Goal: Task Accomplishment & Management: Complete application form

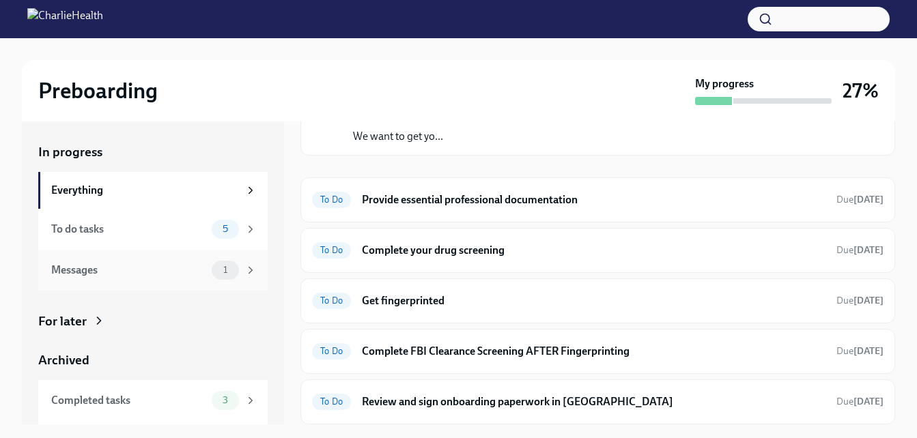
click at [94, 272] on div "Messages" at bounding box center [128, 270] width 155 height 15
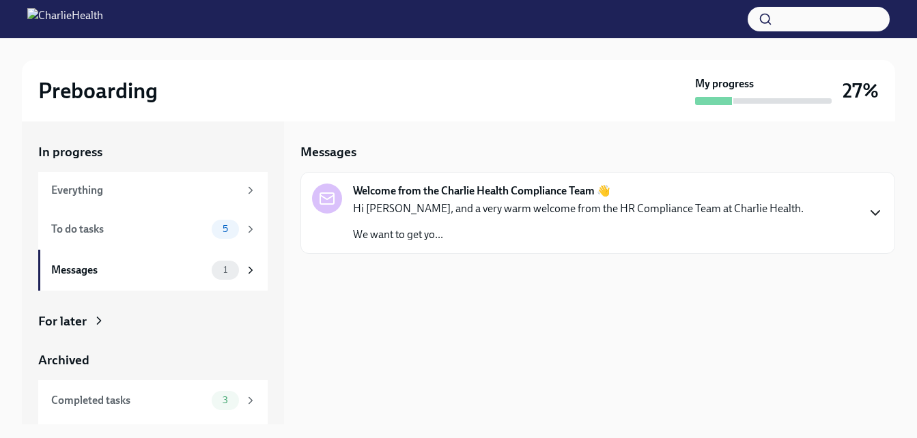
click at [875, 208] on icon "button" at bounding box center [875, 213] width 16 height 16
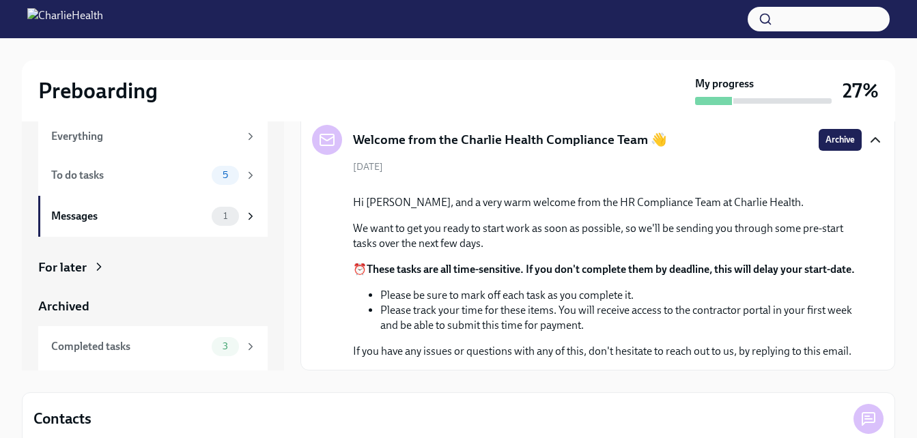
scroll to position [178, 0]
click at [125, 349] on div "Completed tasks" at bounding box center [128, 346] width 155 height 15
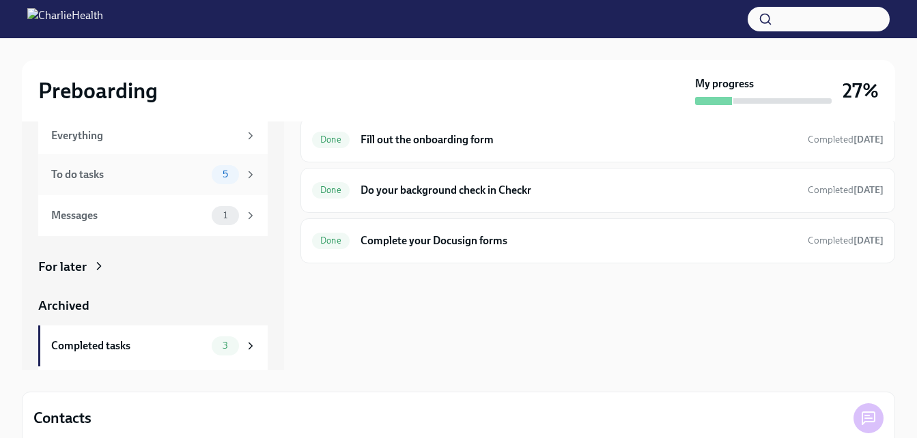
click at [121, 173] on div "To do tasks" at bounding box center [128, 174] width 155 height 15
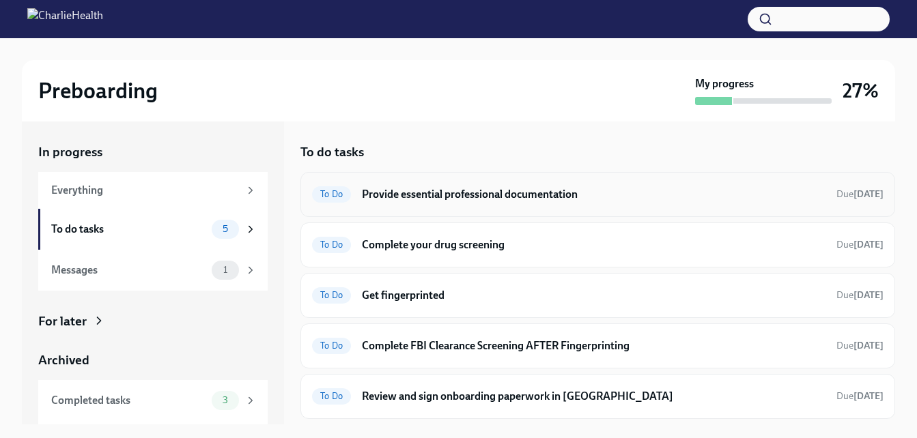
click at [543, 200] on h6 "Provide essential professional documentation" at bounding box center [594, 194] width 464 height 15
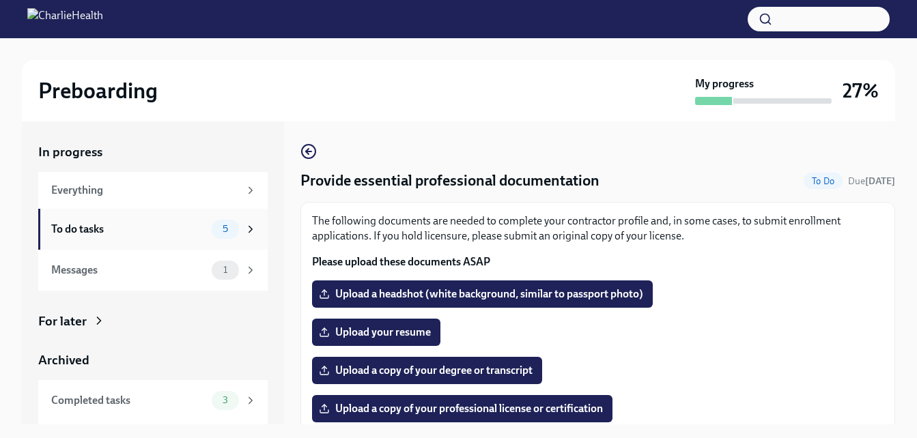
click at [114, 230] on div "To do tasks" at bounding box center [128, 229] width 155 height 15
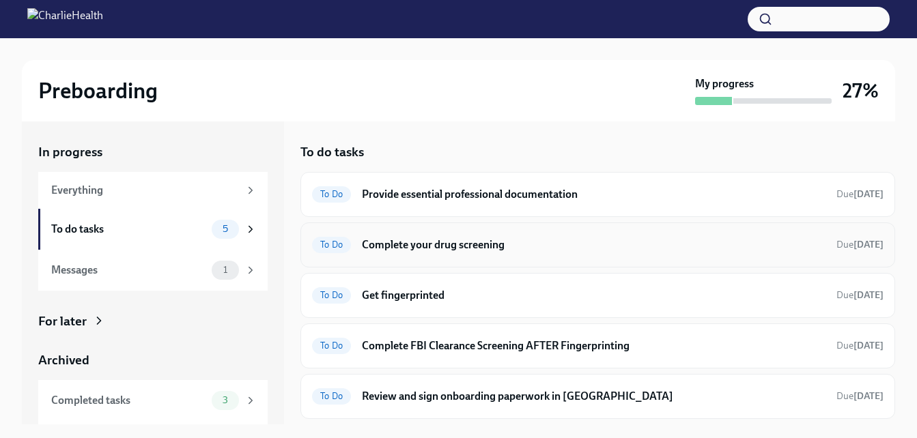
click at [396, 248] on h6 "Complete your drug screening" at bounding box center [594, 245] width 464 height 15
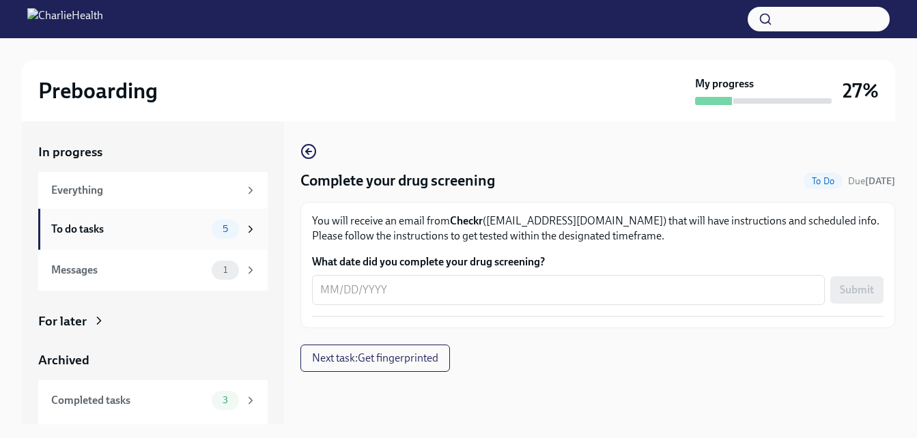
click at [89, 223] on div "To do tasks" at bounding box center [128, 229] width 155 height 15
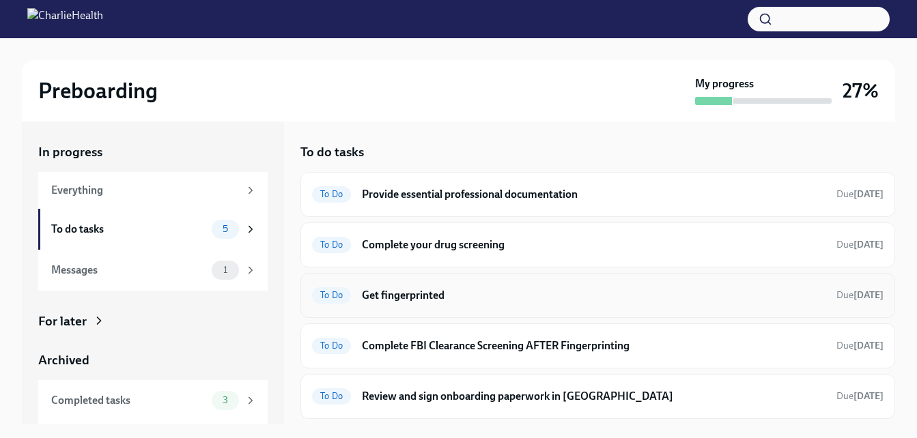
click at [390, 294] on h6 "Get fingerprinted" at bounding box center [594, 295] width 464 height 15
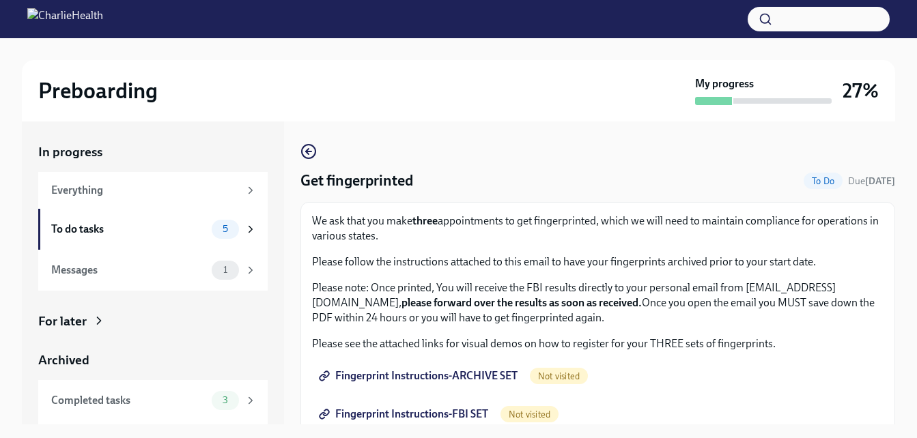
scroll to position [25, 0]
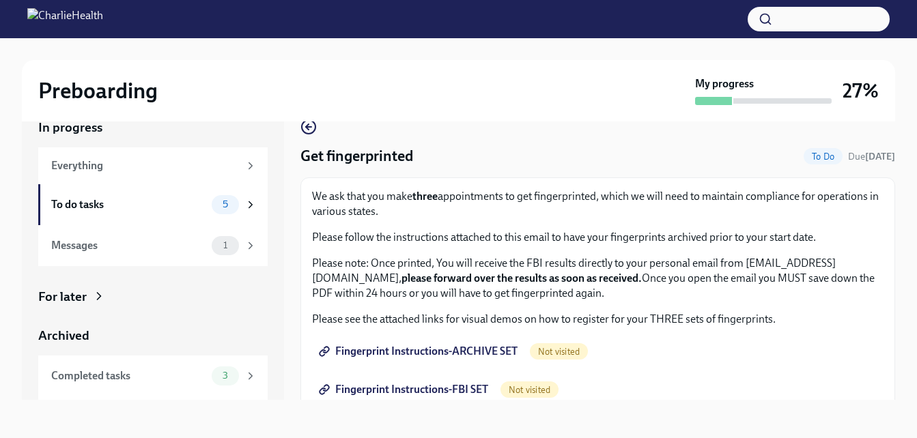
click at [439, 354] on span "Fingerprint Instructions-ARCHIVE SET" at bounding box center [420, 352] width 196 height 14
click at [434, 393] on span "Fingerprint Instructions-FBI SET" at bounding box center [405, 390] width 167 height 14
click at [115, 168] on div "Everything" at bounding box center [145, 165] width 188 height 15
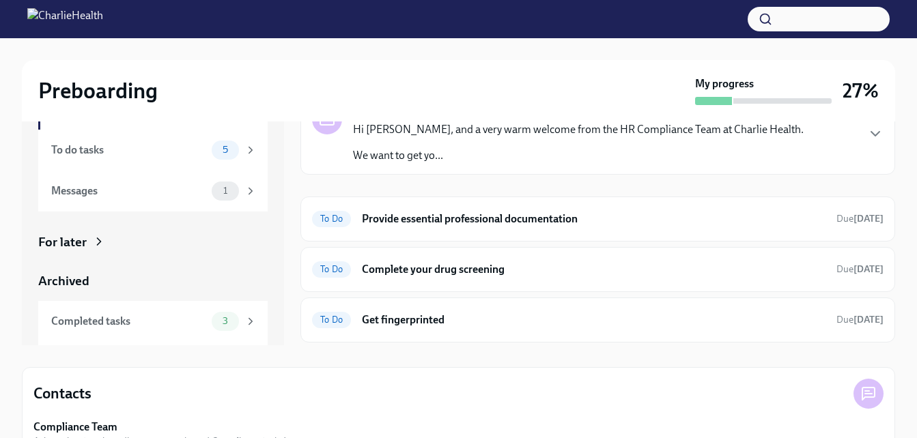
scroll to position [52, 0]
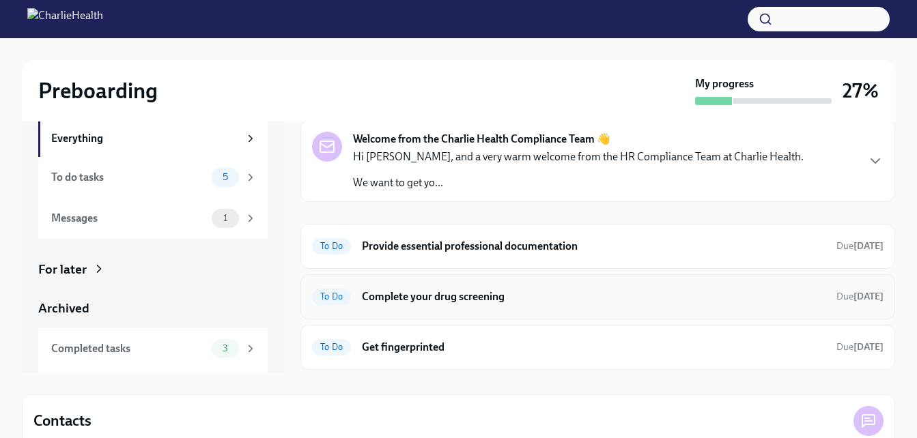
click at [504, 293] on h6 "Complete your drug screening" at bounding box center [594, 296] width 464 height 15
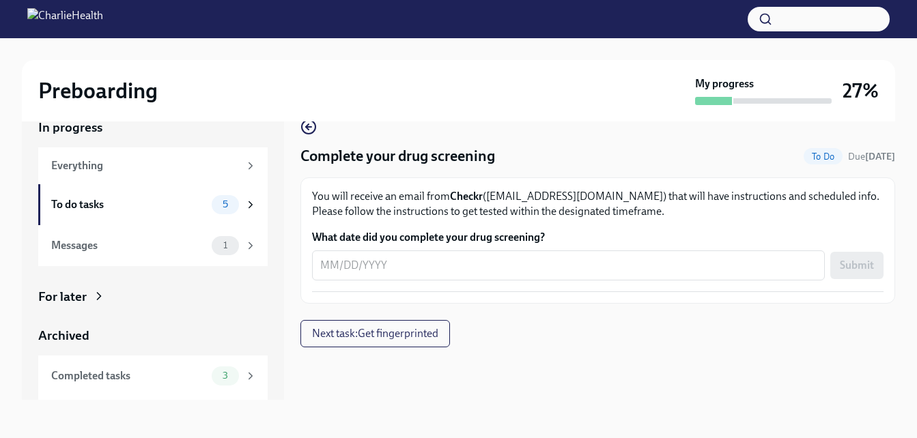
scroll to position [25, 0]
click at [410, 334] on span "Next task : Get fingerprinted" at bounding box center [375, 334] width 126 height 14
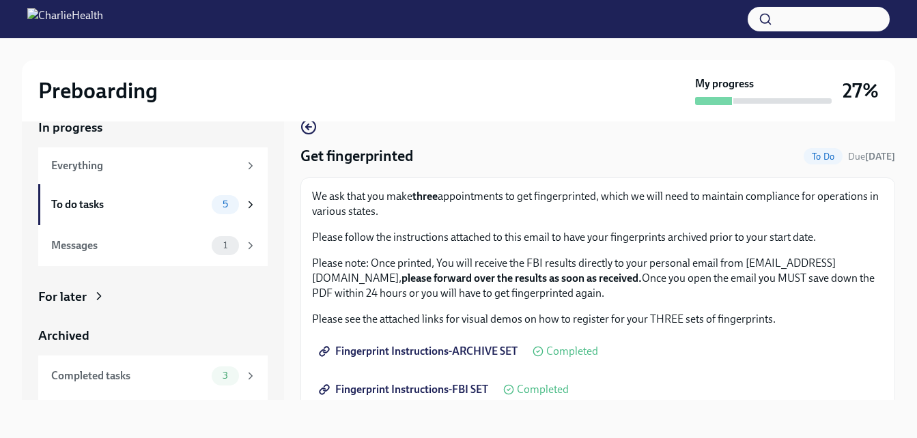
click at [432, 352] on span "Fingerprint Instructions-ARCHIVE SET" at bounding box center [420, 352] width 196 height 14
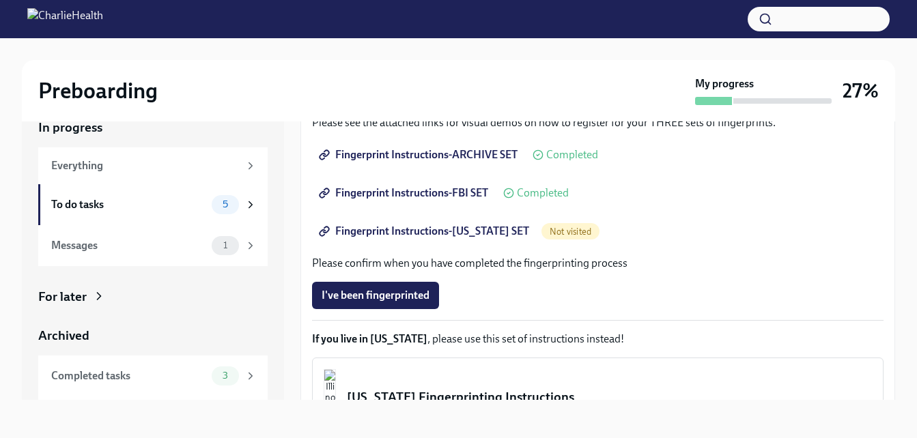
scroll to position [199, 0]
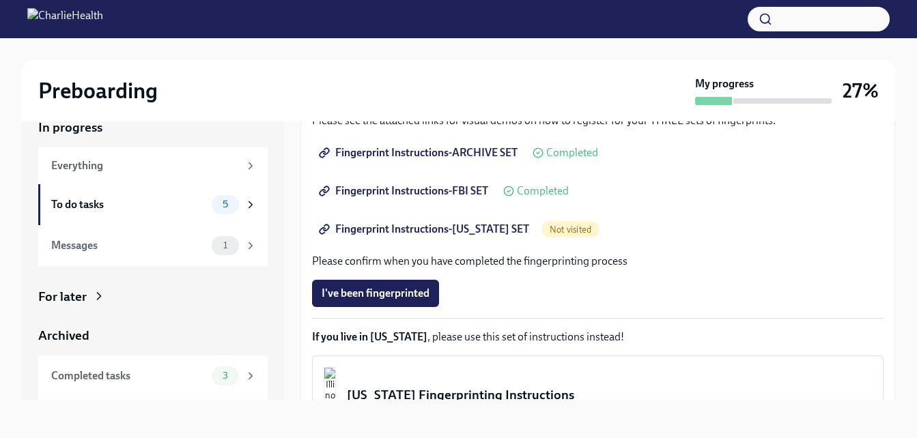
click at [408, 233] on span "Fingerprint Instructions-[US_STATE] SET" at bounding box center [426, 230] width 208 height 14
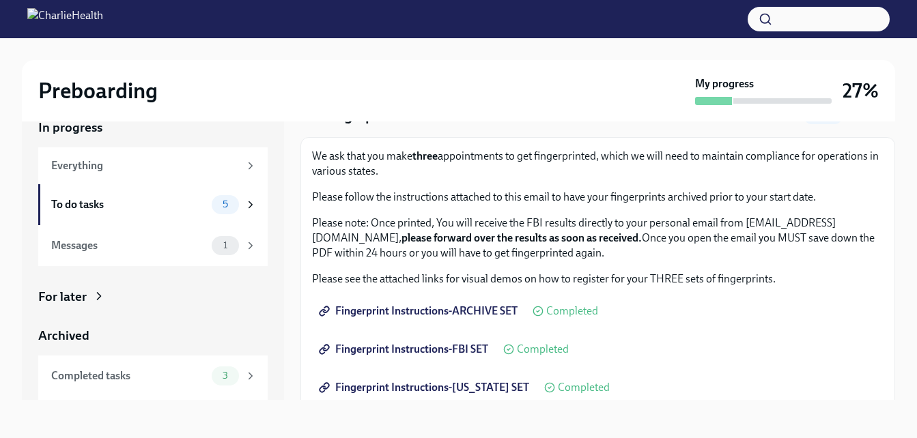
scroll to position [62, 0]
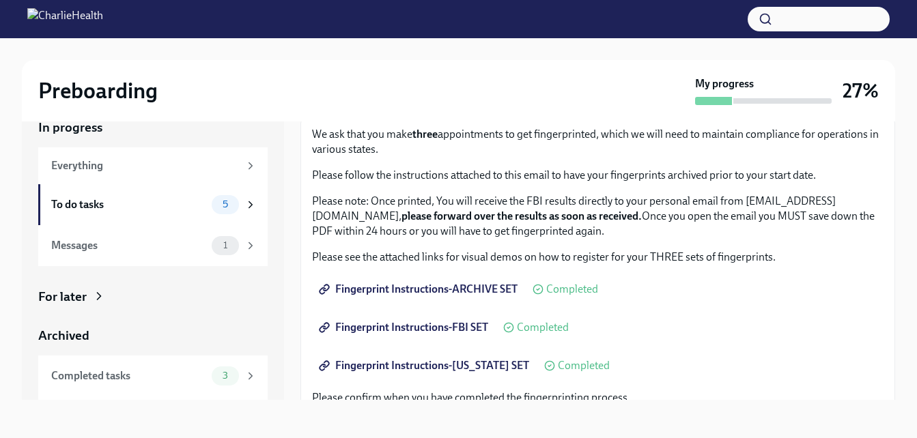
click at [429, 329] on span "Fingerprint Instructions-FBI SET" at bounding box center [405, 328] width 167 height 14
click at [430, 289] on span "Fingerprint Instructions-ARCHIVE SET" at bounding box center [420, 290] width 196 height 14
click at [433, 297] on link "Fingerprint Instructions-ARCHIVE SET" at bounding box center [419, 289] width 215 height 27
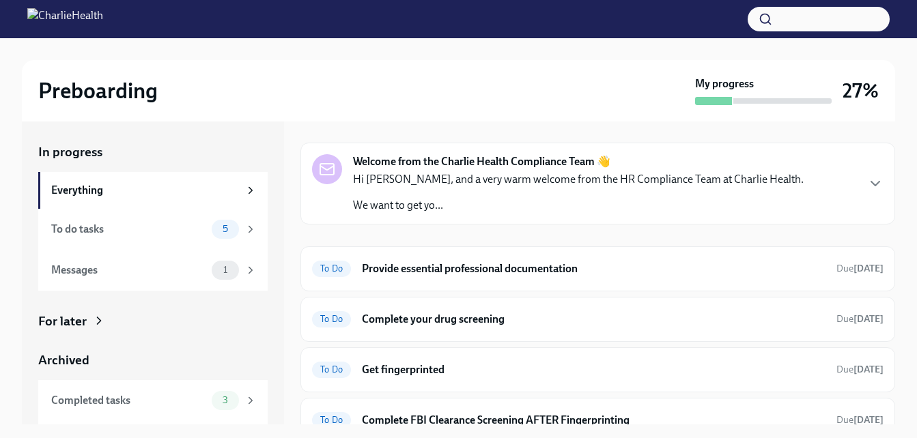
scroll to position [31, 0]
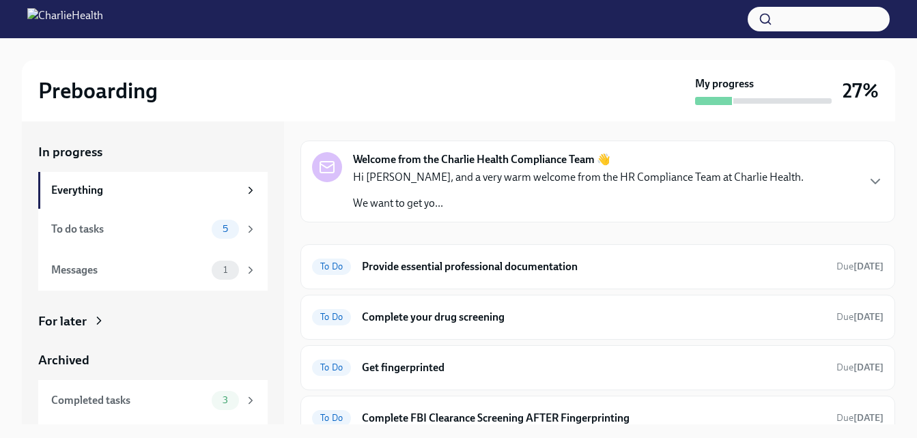
click at [541, 90] on div "Preboarding" at bounding box center [363, 90] width 651 height 27
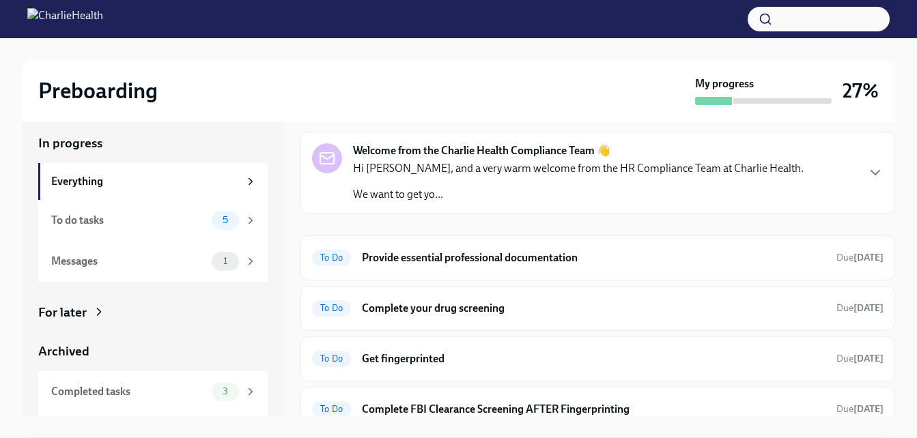
scroll to position [0, 0]
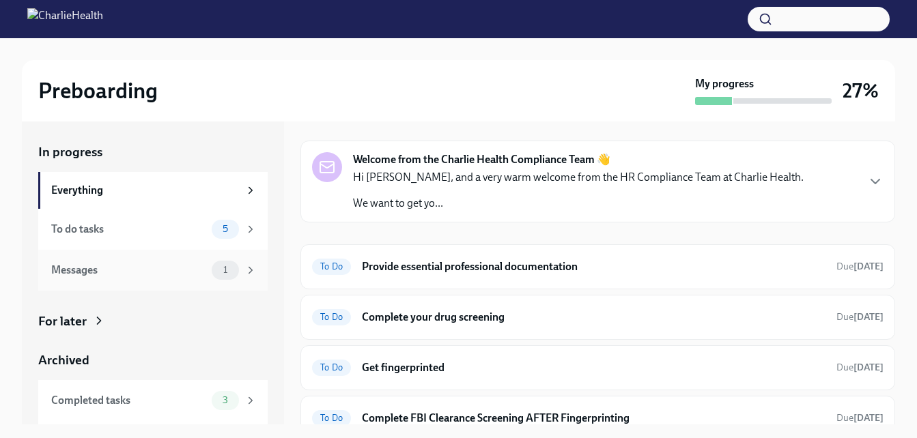
click at [94, 270] on div "Messages" at bounding box center [128, 270] width 155 height 15
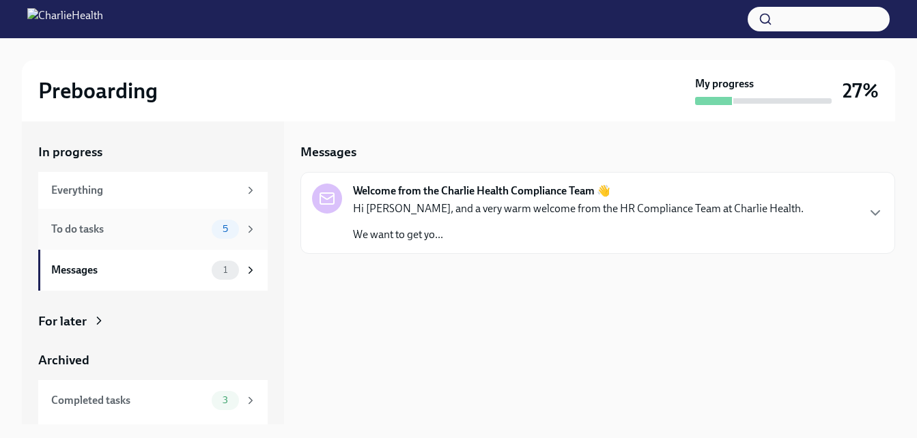
click at [137, 222] on div "To do tasks" at bounding box center [128, 229] width 155 height 15
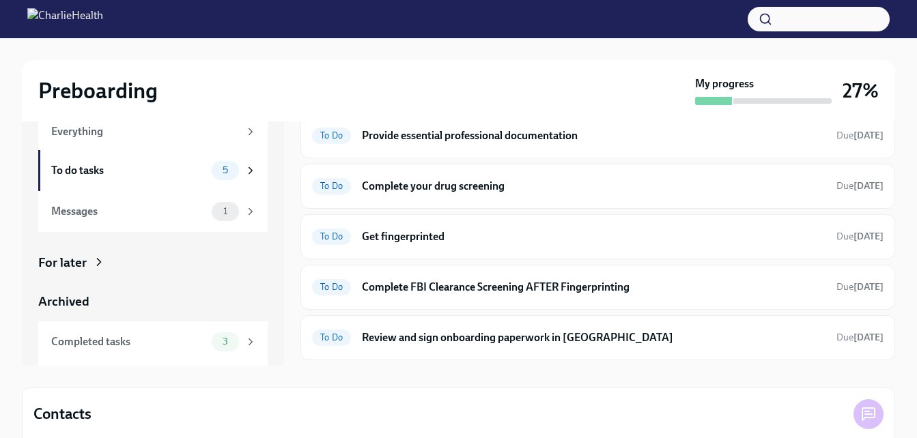
scroll to position [73, 0]
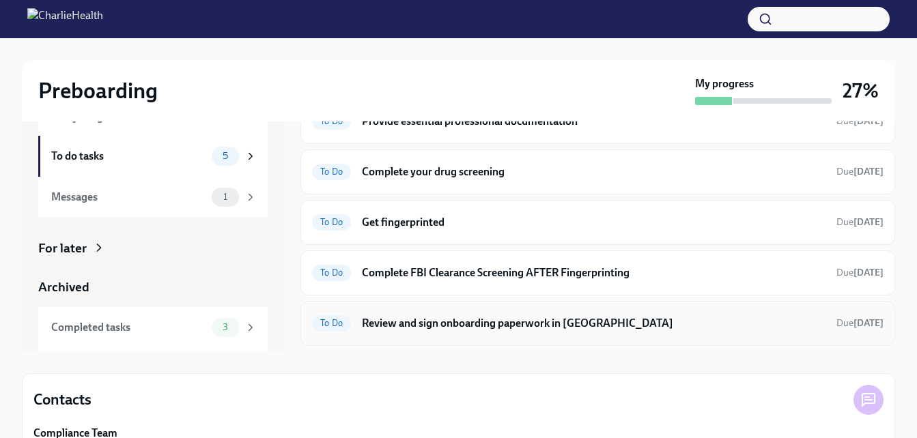
click at [486, 324] on h6 "Review and sign onboarding paperwork in UKG" at bounding box center [594, 323] width 464 height 15
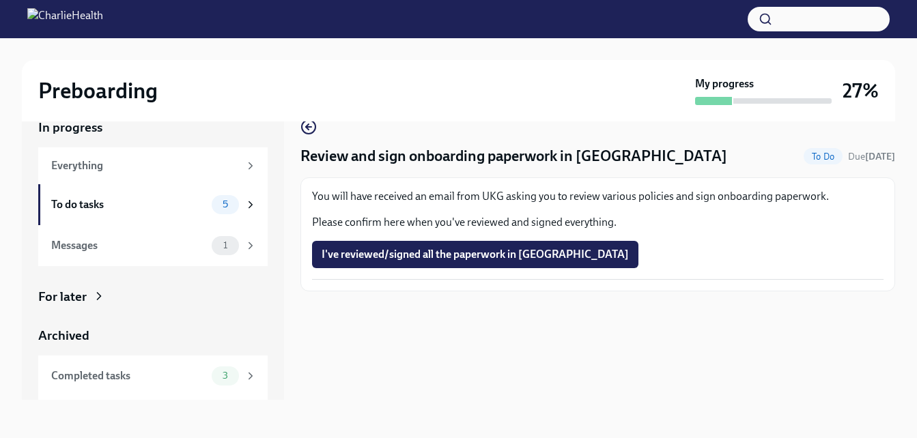
scroll to position [25, 0]
click at [128, 203] on div "To do tasks" at bounding box center [128, 204] width 155 height 15
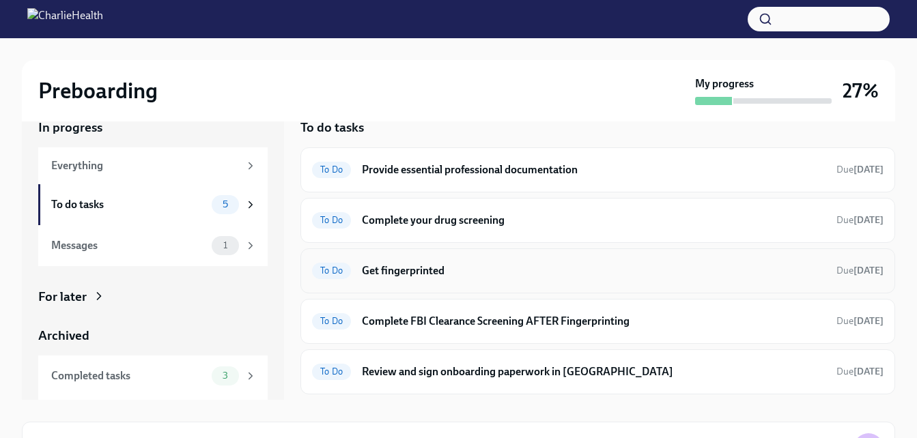
click at [424, 264] on h6 "Get fingerprinted" at bounding box center [594, 270] width 464 height 15
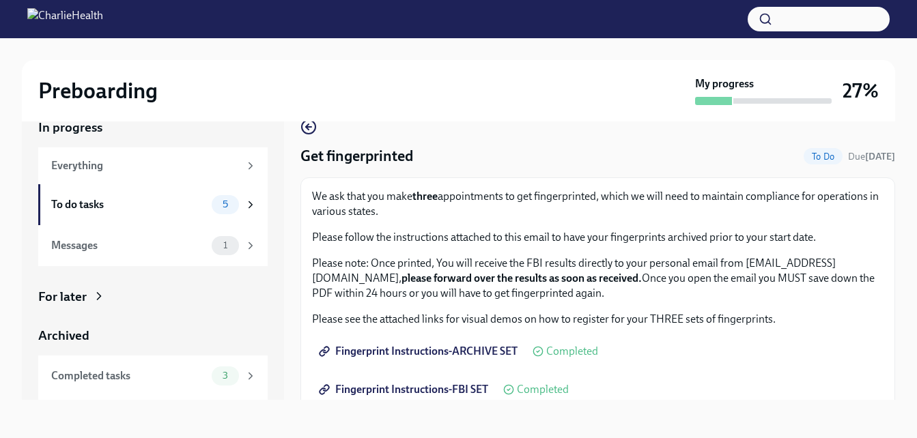
click at [460, 354] on span "Fingerprint Instructions-ARCHIVE SET" at bounding box center [420, 352] width 196 height 14
click at [461, 389] on span "Fingerprint Instructions-FBI SET" at bounding box center [405, 390] width 167 height 14
click at [430, 394] on span "Fingerprint Instructions-FBI SET" at bounding box center [405, 390] width 167 height 14
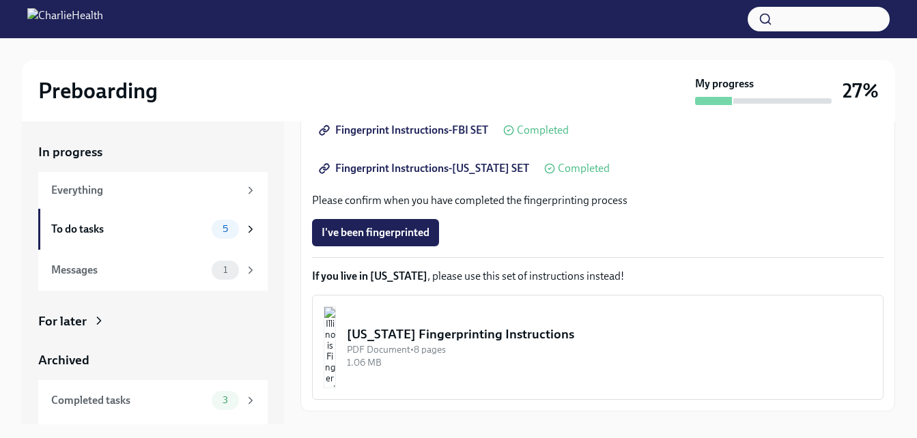
scroll to position [212, 0]
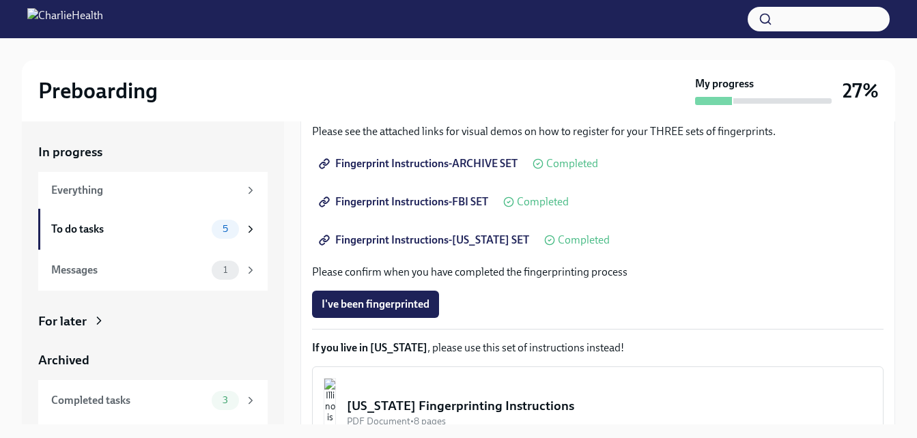
click at [467, 238] on span "Fingerprint Instructions-[US_STATE] SET" at bounding box center [426, 240] width 208 height 14
click at [371, 241] on span "Fingerprint Instructions-[US_STATE] SET" at bounding box center [426, 240] width 208 height 14
